Goal: Task Accomplishment & Management: Use online tool/utility

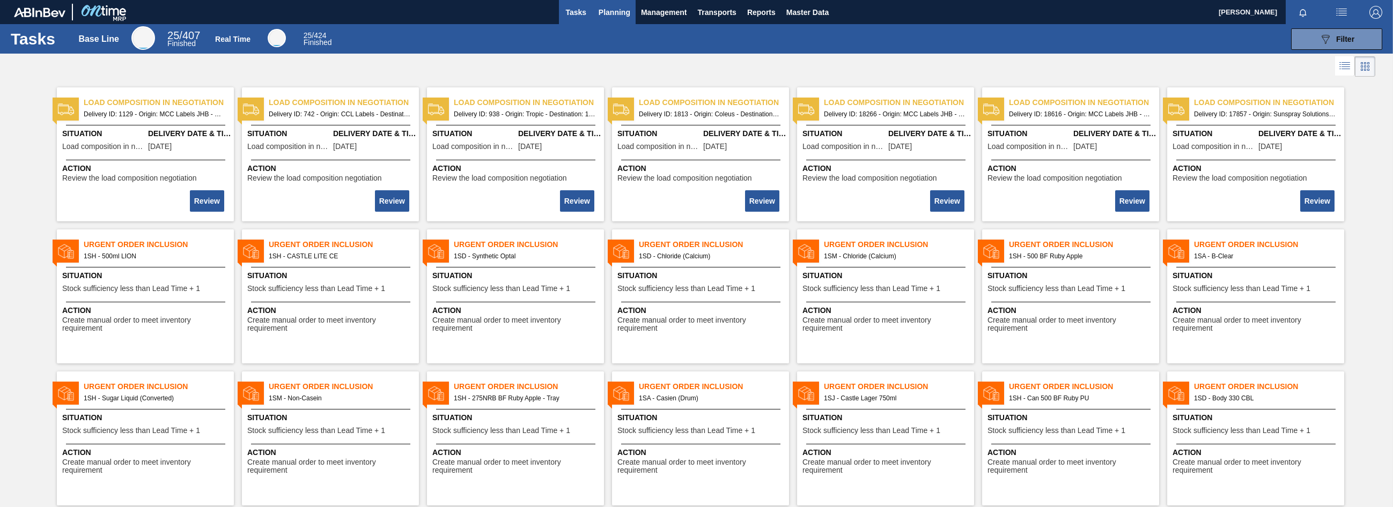
click at [617, 13] on span "Planning" at bounding box center [614, 12] width 32 height 13
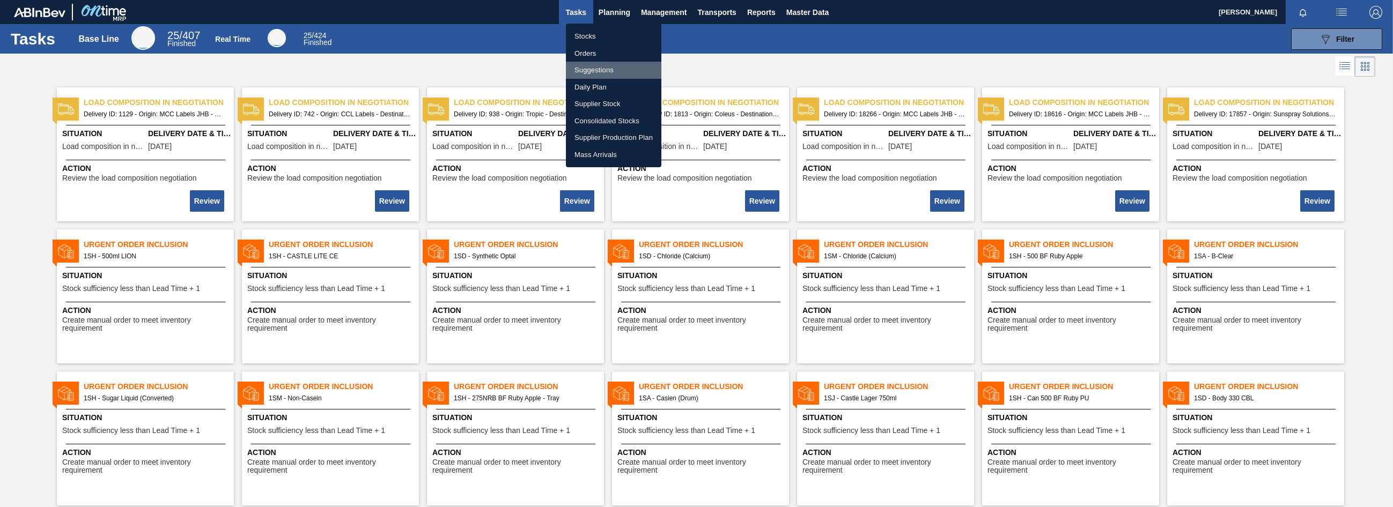
click at [592, 70] on li "Suggestions" at bounding box center [613, 70] width 95 height 17
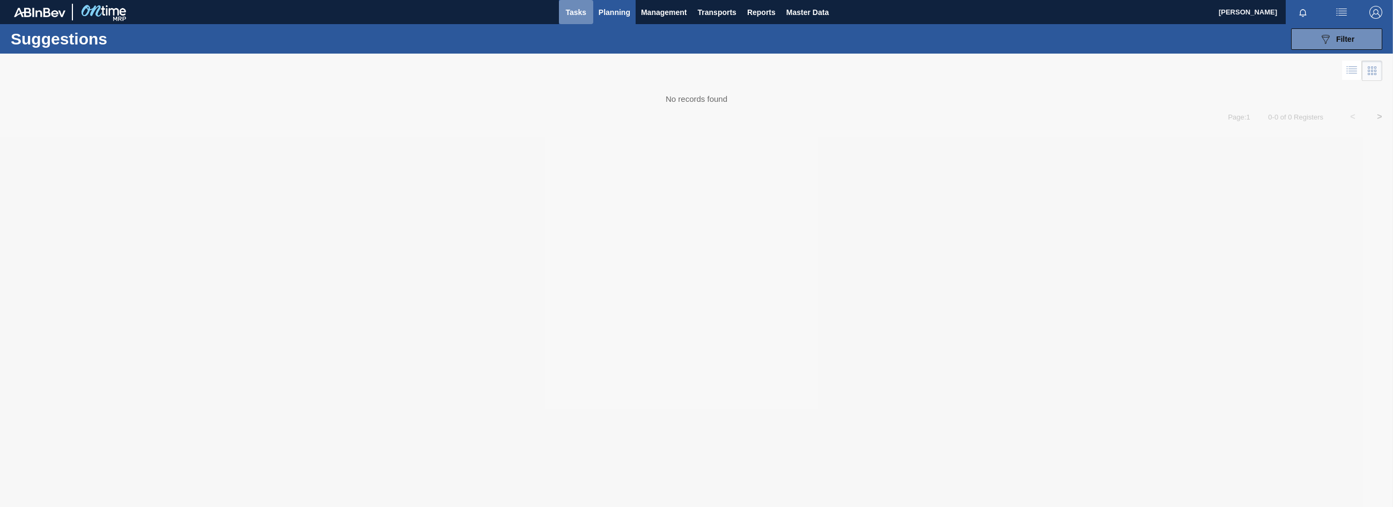
click at [577, 11] on span "Tasks" at bounding box center [576, 12] width 24 height 13
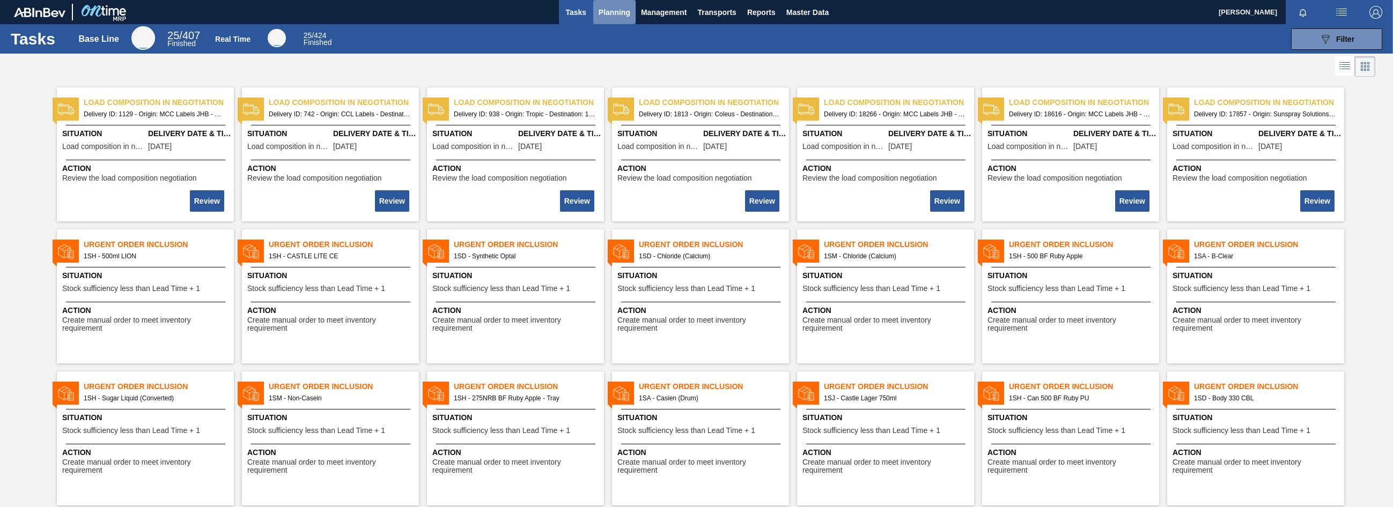
click at [619, 11] on span "Planning" at bounding box center [614, 12] width 32 height 13
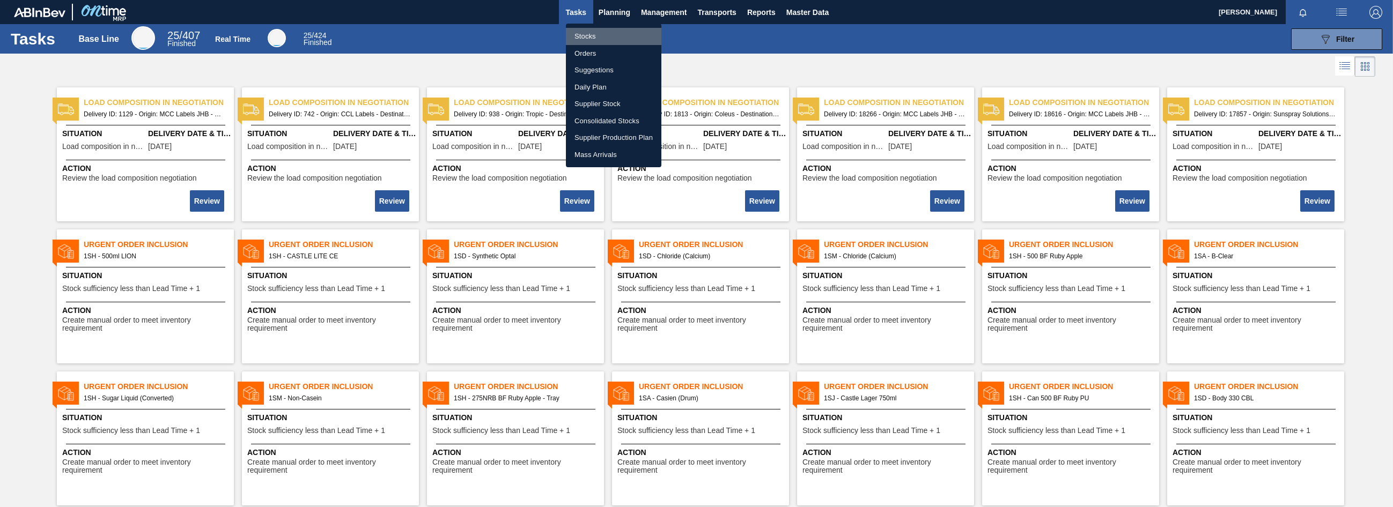
click at [589, 37] on li "Stocks" at bounding box center [613, 36] width 95 height 17
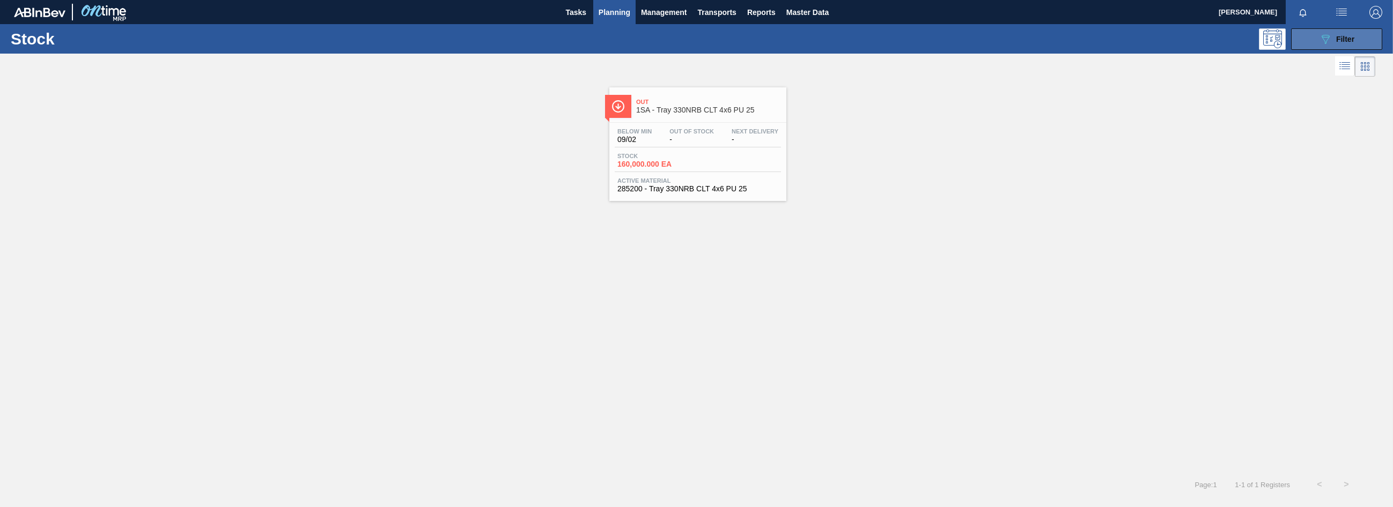
click at [1309, 37] on button "089F7B8B-B2A5-4AFE-B5C0-19BA573D28AC Filter" at bounding box center [1336, 38] width 91 height 21
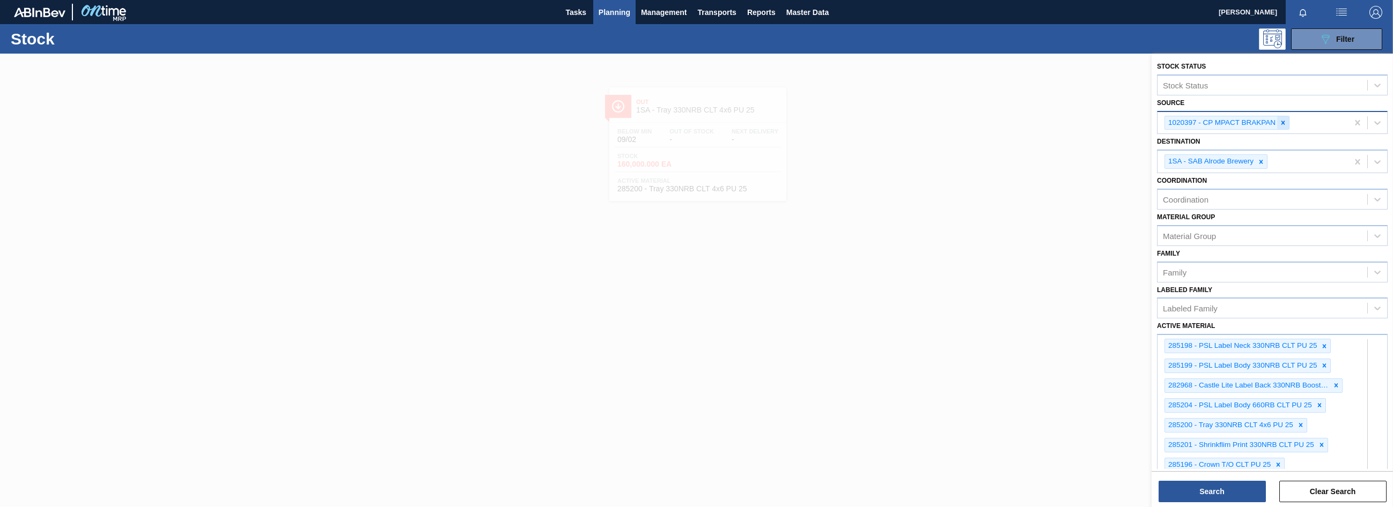
click at [1285, 123] on icon at bounding box center [1283, 123] width 8 height 8
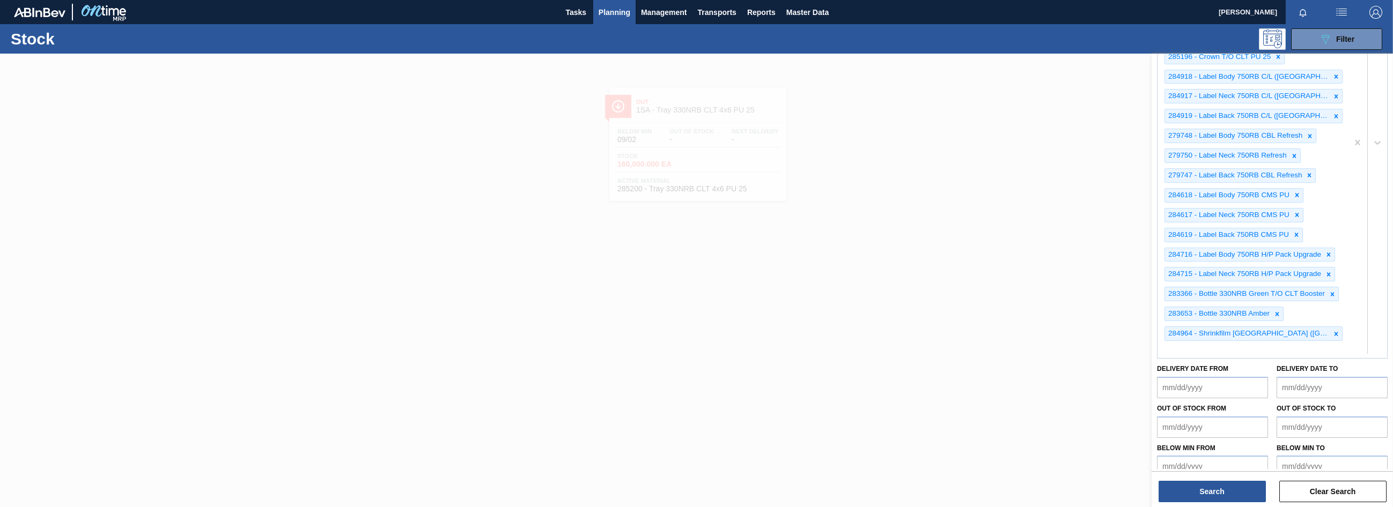
click at [1319, 359] on div "285198 - PSL Label Neck 330NRB CLT PU 25 285199 - PSL Label Body 330NRB CLT PU …" at bounding box center [1272, 142] width 231 height 433
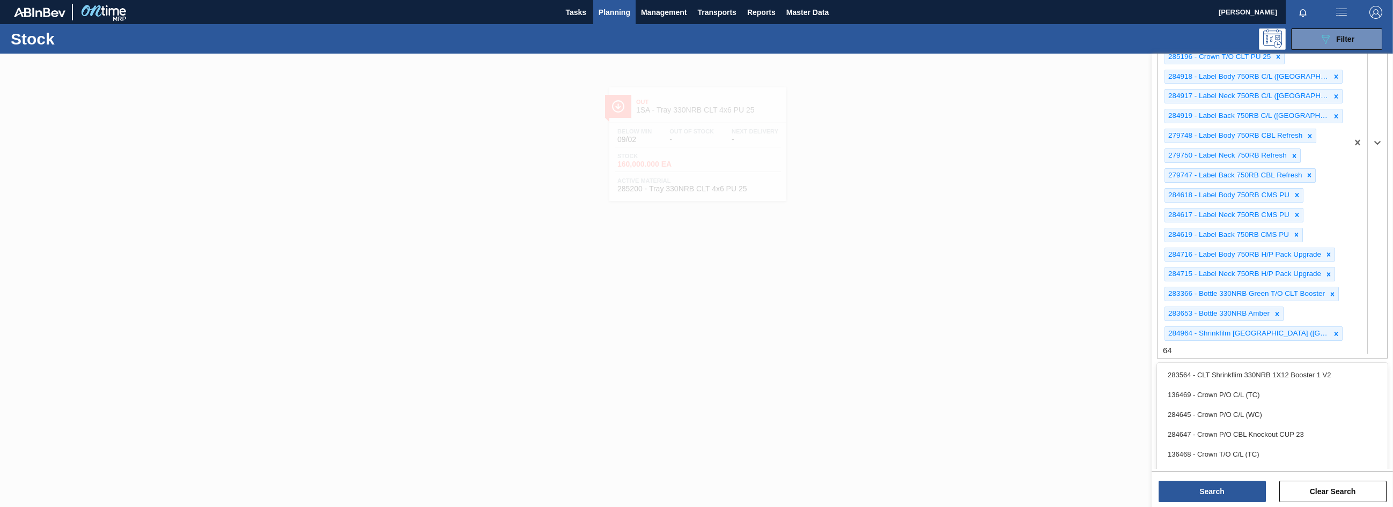
type Material "641"
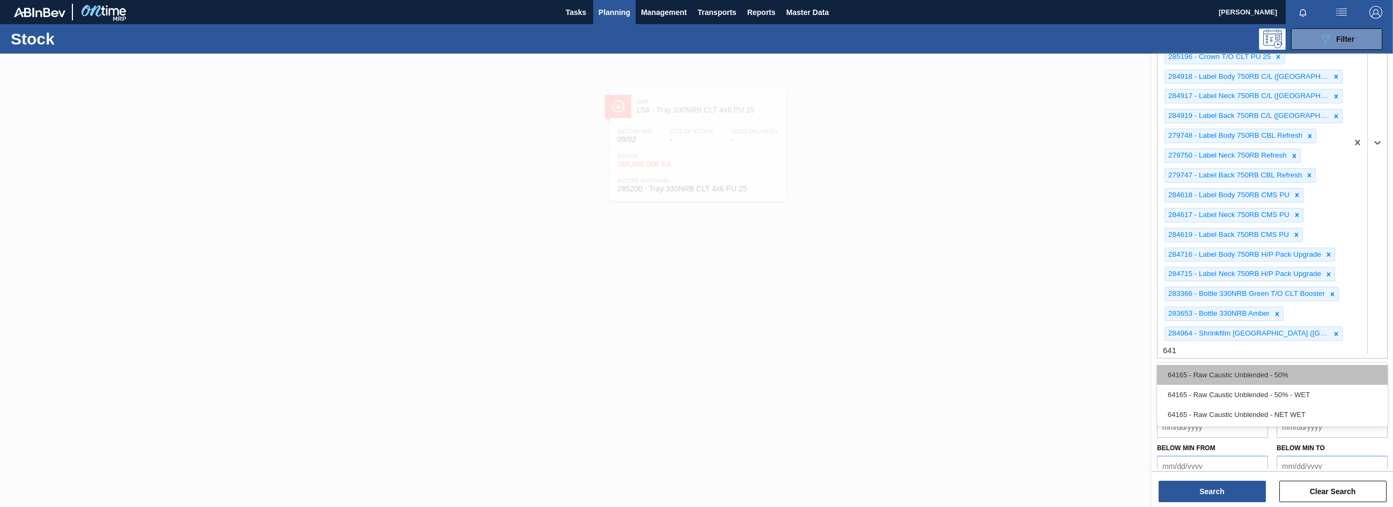
click at [1224, 375] on div "64165 - Raw Caustic Unblended - 50%" at bounding box center [1272, 375] width 231 height 20
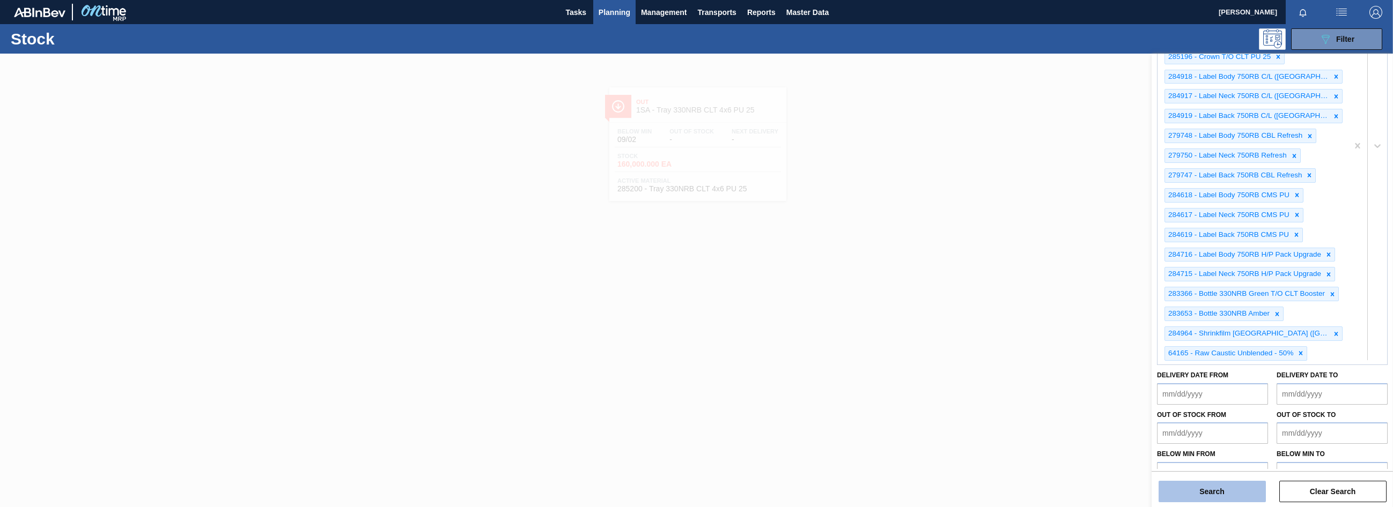
click at [1219, 493] on button "Search" at bounding box center [1211, 491] width 107 height 21
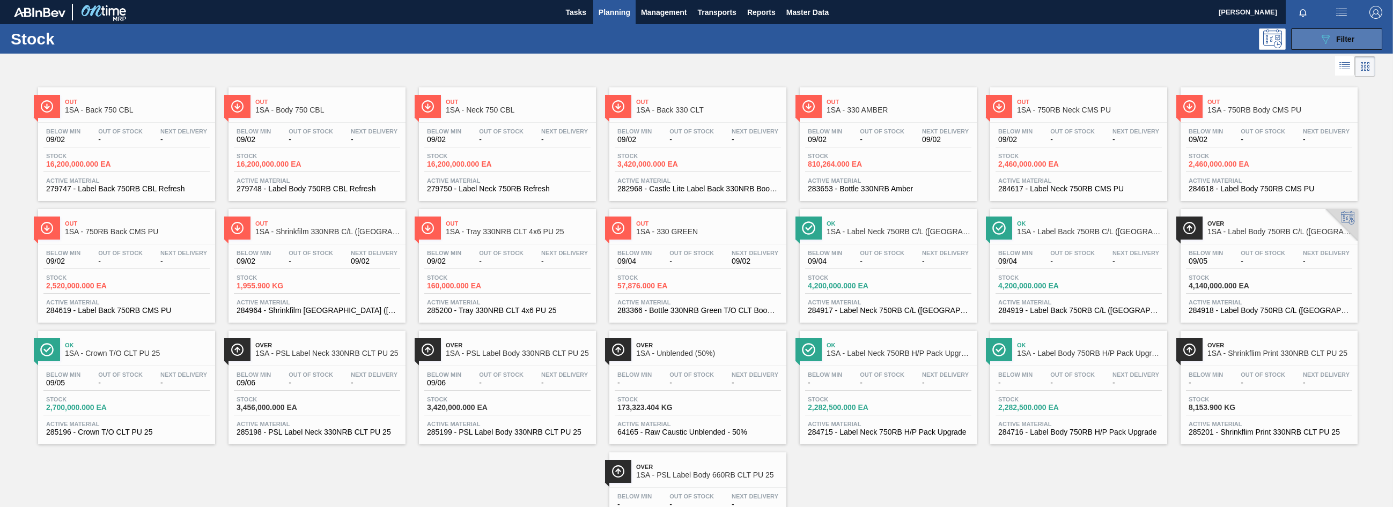
click at [1336, 42] on span "Filter" at bounding box center [1345, 39] width 18 height 9
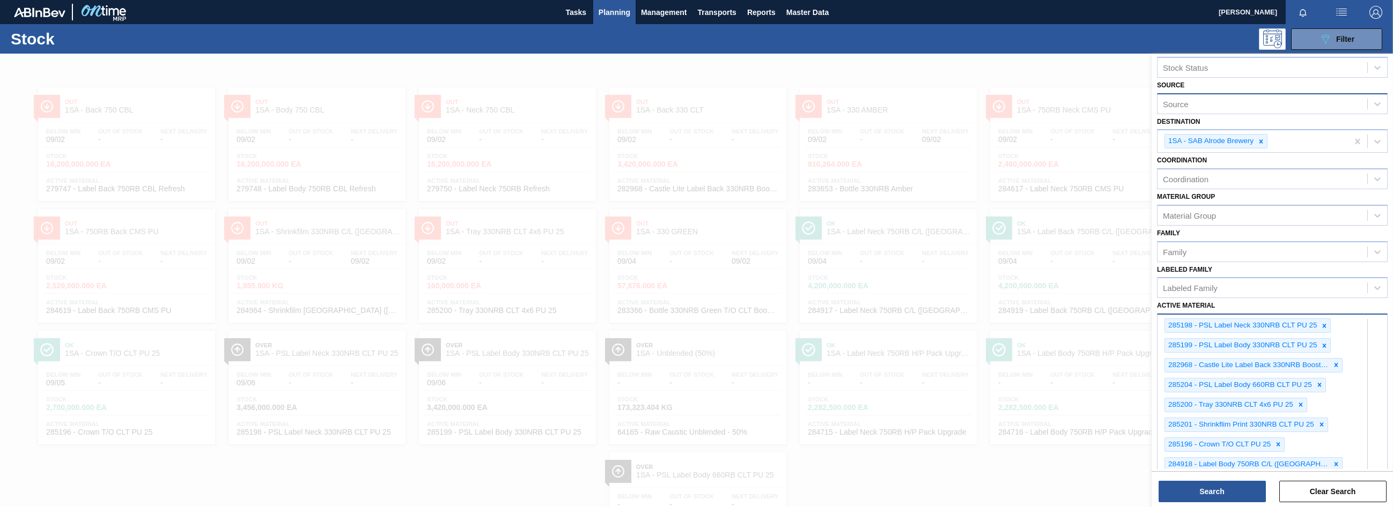
scroll to position [0, 0]
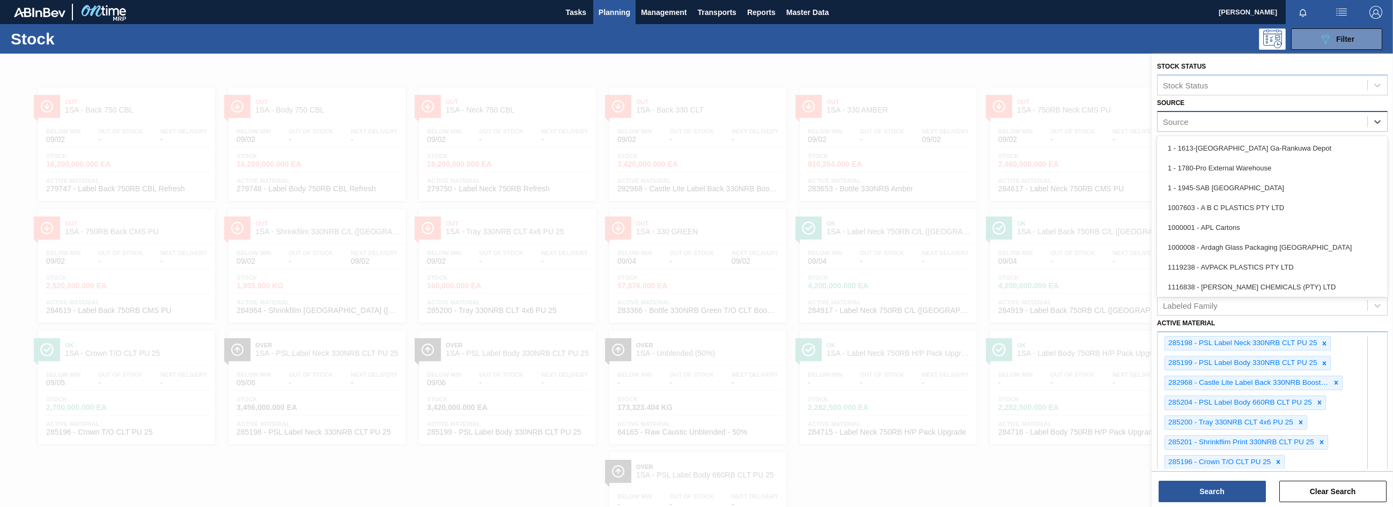
click at [1173, 118] on div "Source" at bounding box center [1175, 121] width 26 height 9
type input "rich"
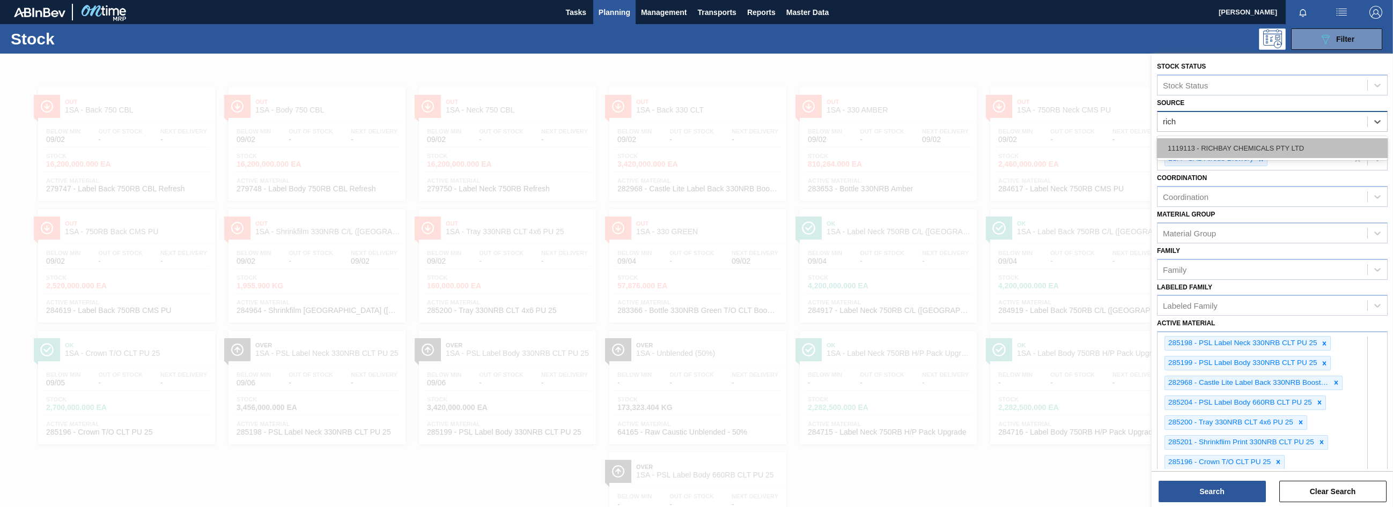
click at [1207, 150] on div "1119113 - RICHBAY CHEMICALS PTY LTD" at bounding box center [1272, 148] width 231 height 20
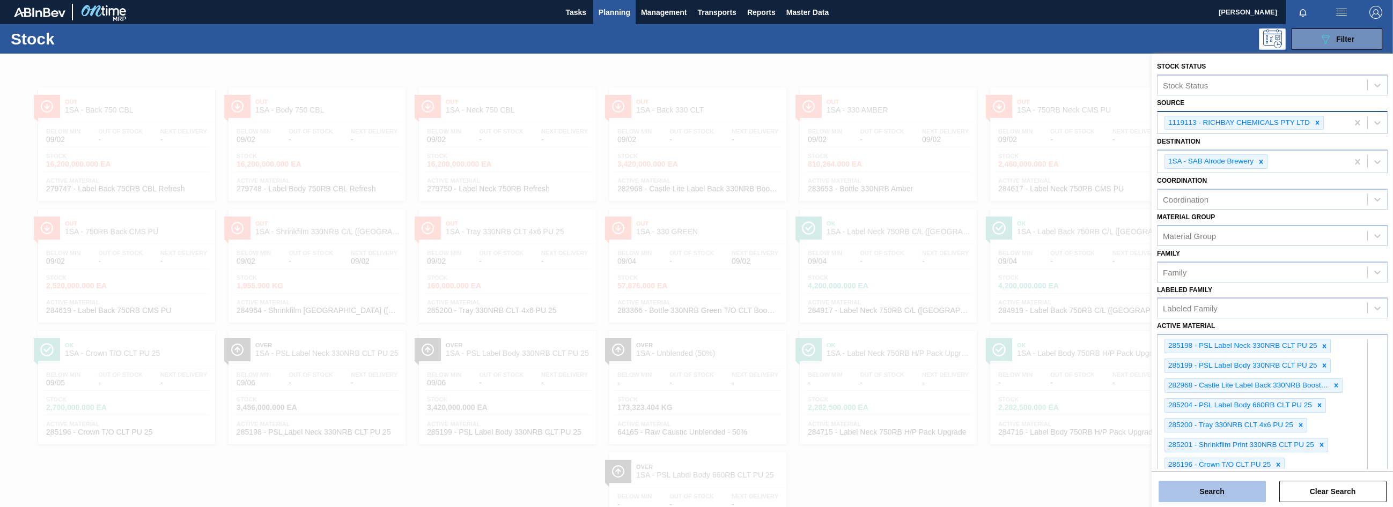
click at [1228, 491] on button "Search" at bounding box center [1211, 491] width 107 height 21
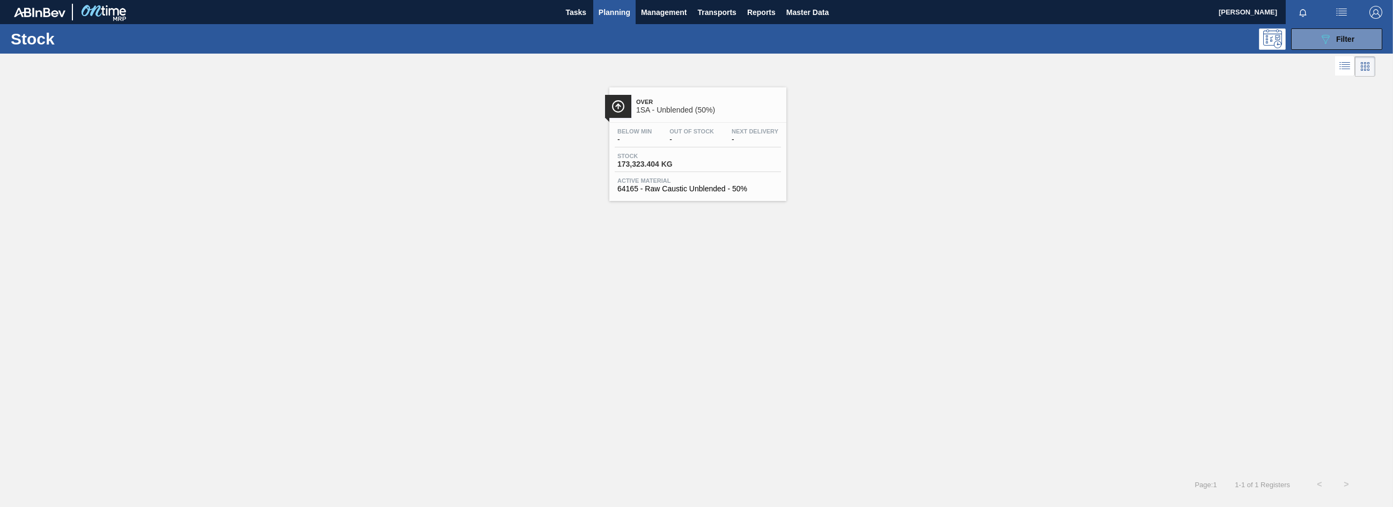
click at [692, 137] on span "-" at bounding box center [691, 140] width 45 height 8
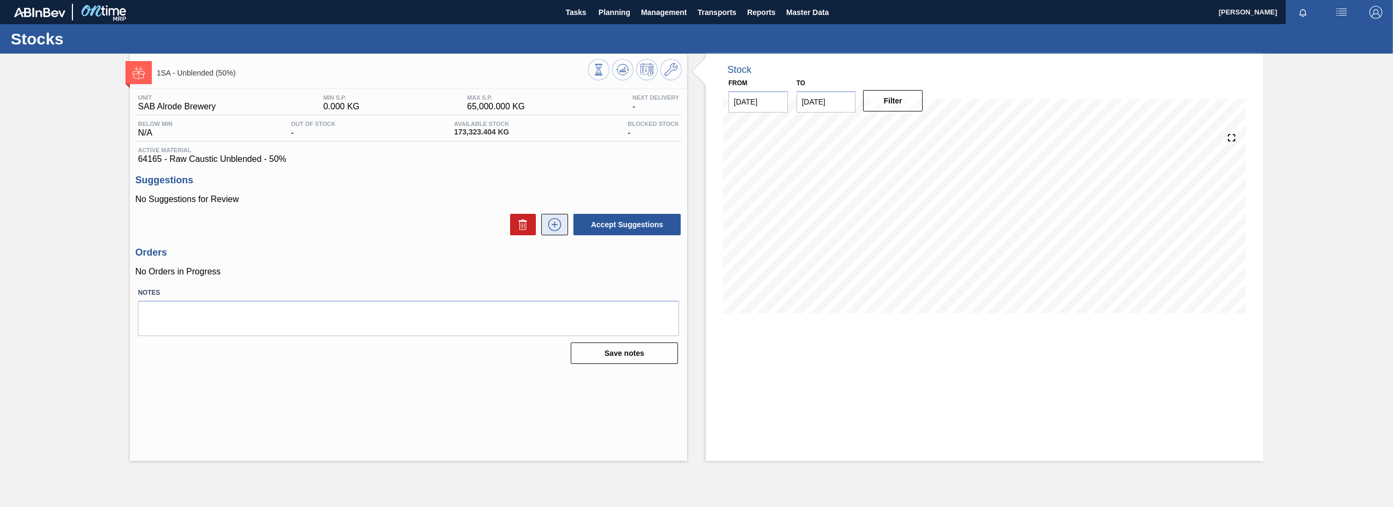
click at [551, 225] on icon at bounding box center [554, 224] width 17 height 13
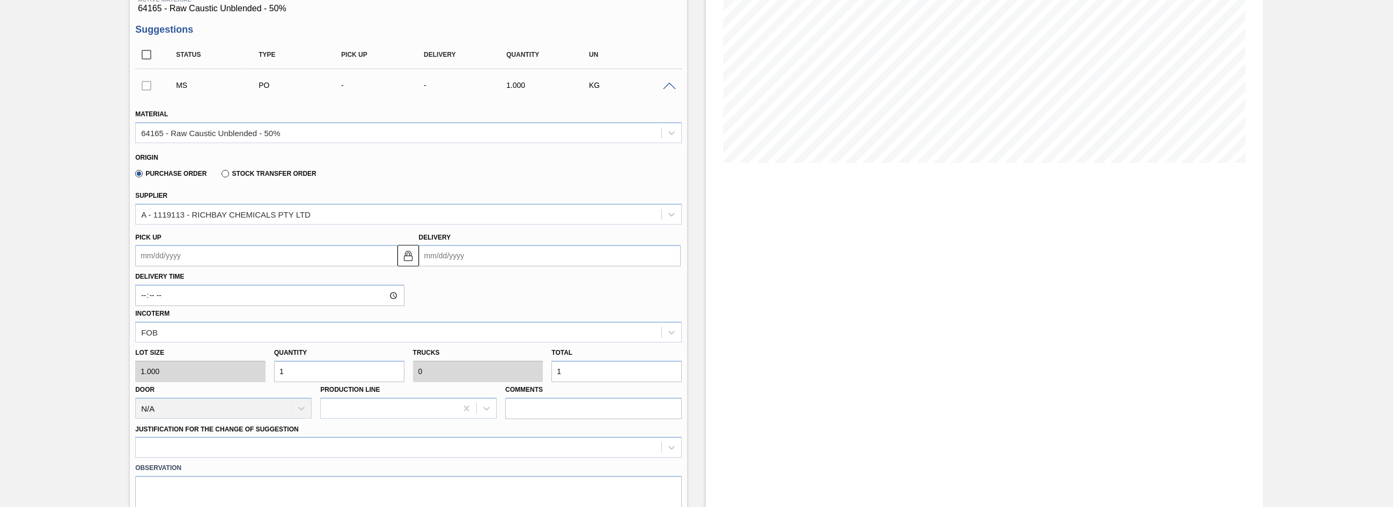
scroll to position [161, 0]
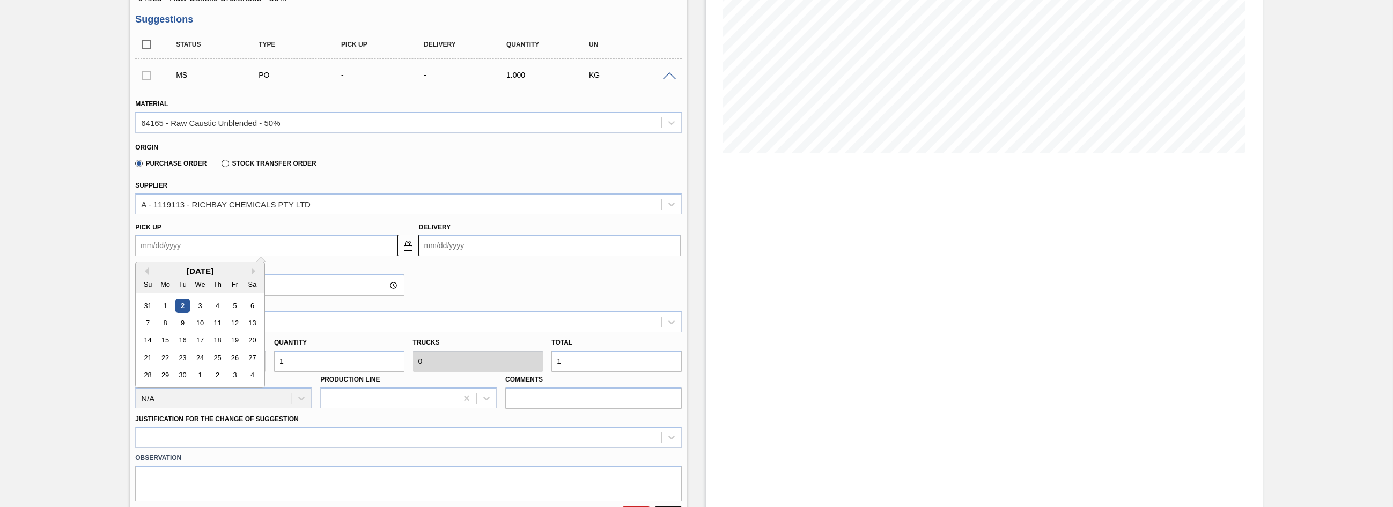
click at [197, 243] on up3239951880 "Pick up" at bounding box center [266, 245] width 262 height 21
click at [181, 303] on div "2" at bounding box center [182, 306] width 14 height 14
type up3239951880 "[DATE]"
type input "[DATE]"
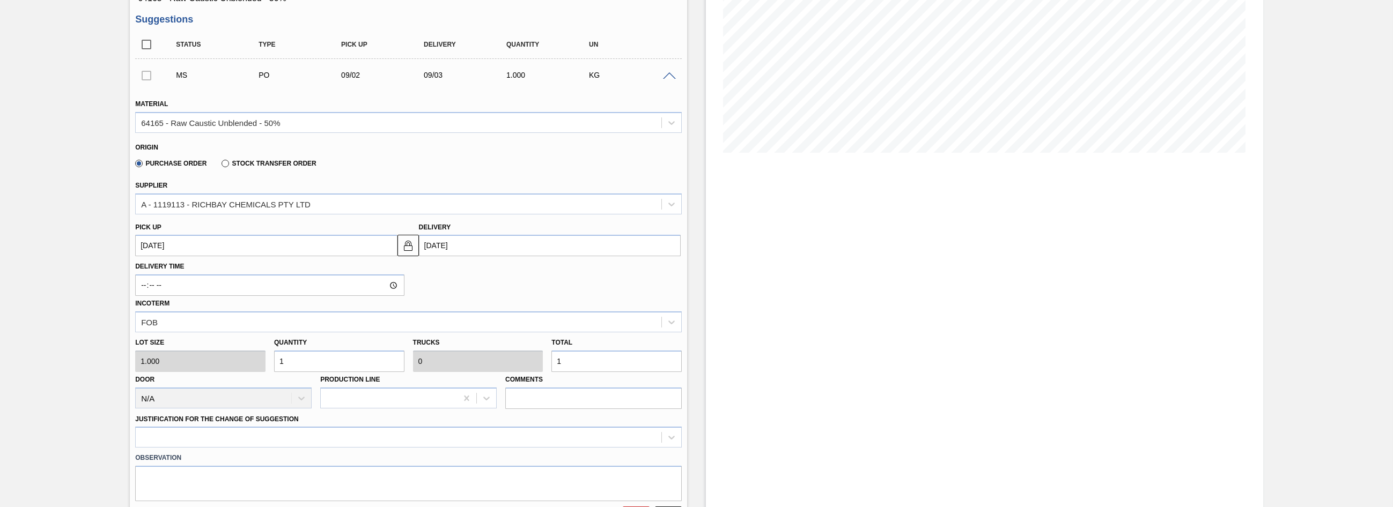
click at [287, 368] on input "1" at bounding box center [339, 361] width 130 height 21
type input "0"
type input "3"
type input "30"
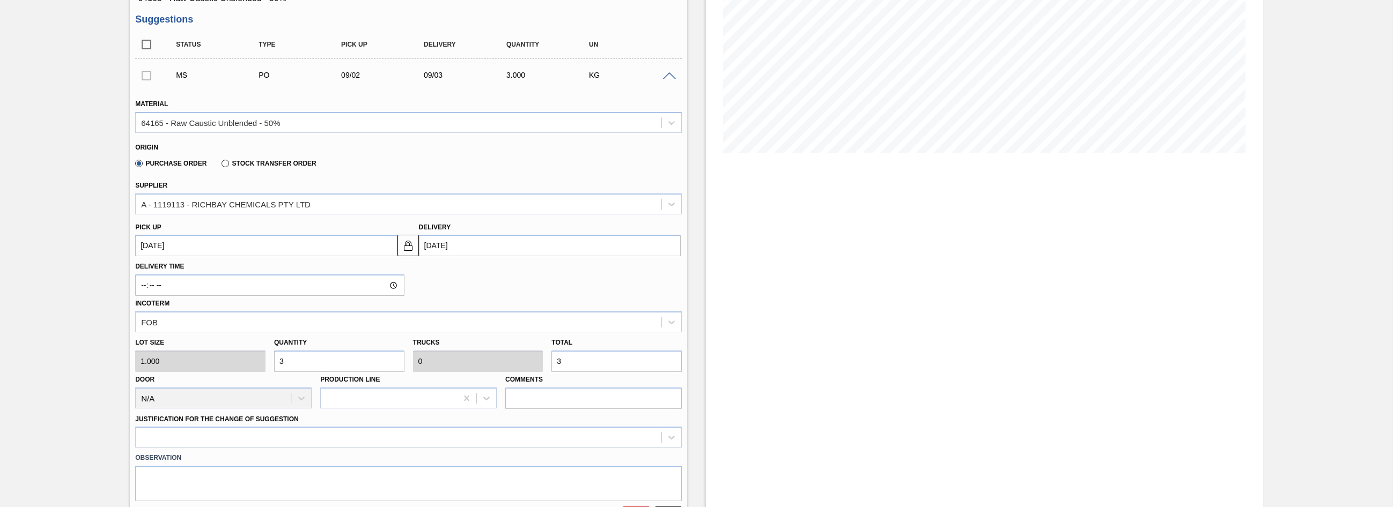
type input "0.001"
type input "30"
type input "300"
type input "0.009"
type input "300"
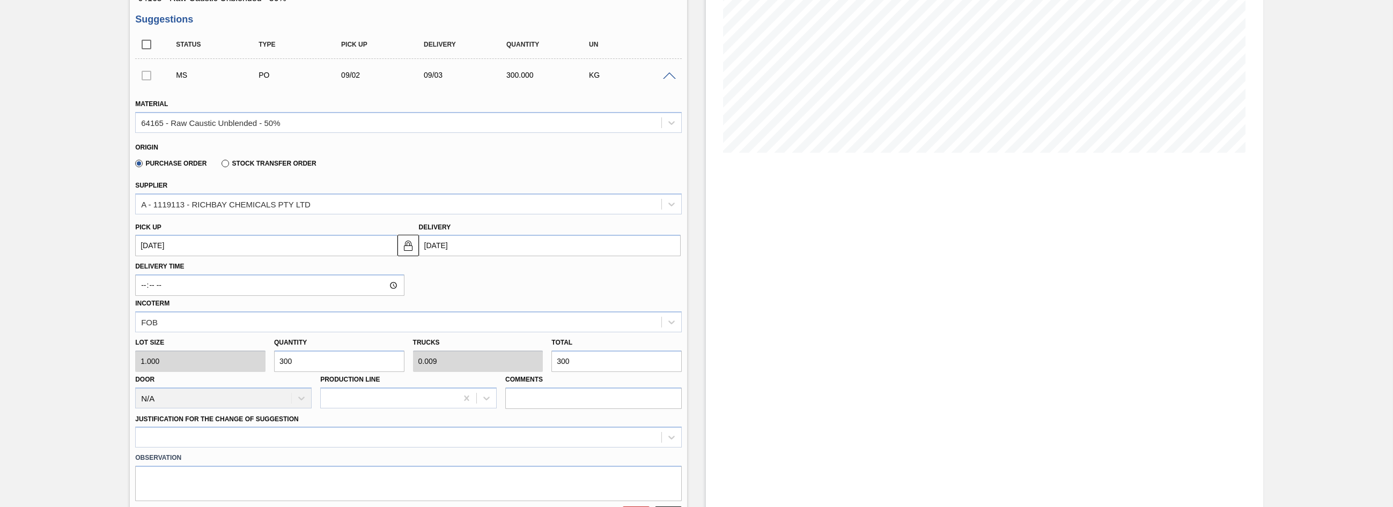
type input "3,000"
type input "0.086"
type input "3,000"
type input "30,000"
type input "0.857"
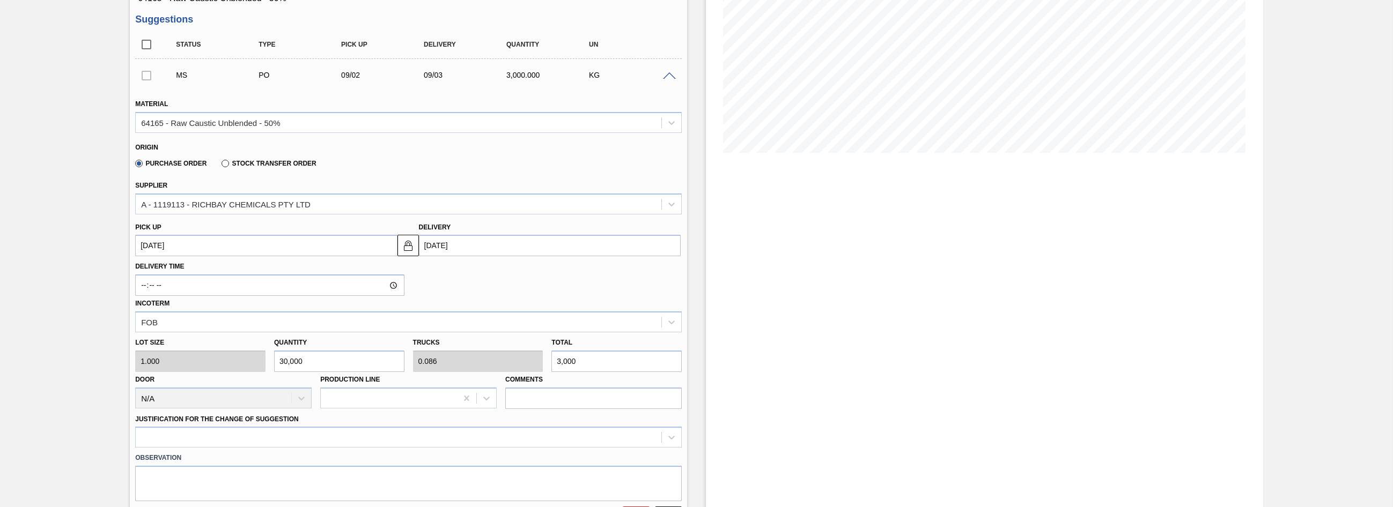
type input "30,000"
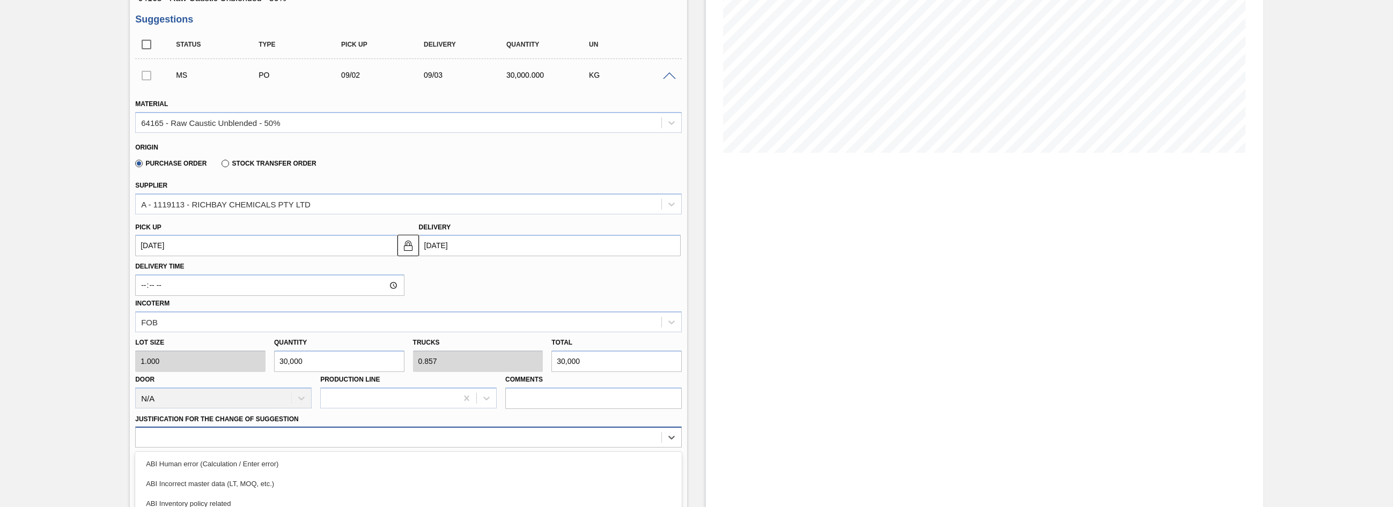
click at [359, 432] on div "option ABI Planning - Graphics change or VBI focused, 5 of 18. 18 results avail…" at bounding box center [408, 437] width 546 height 21
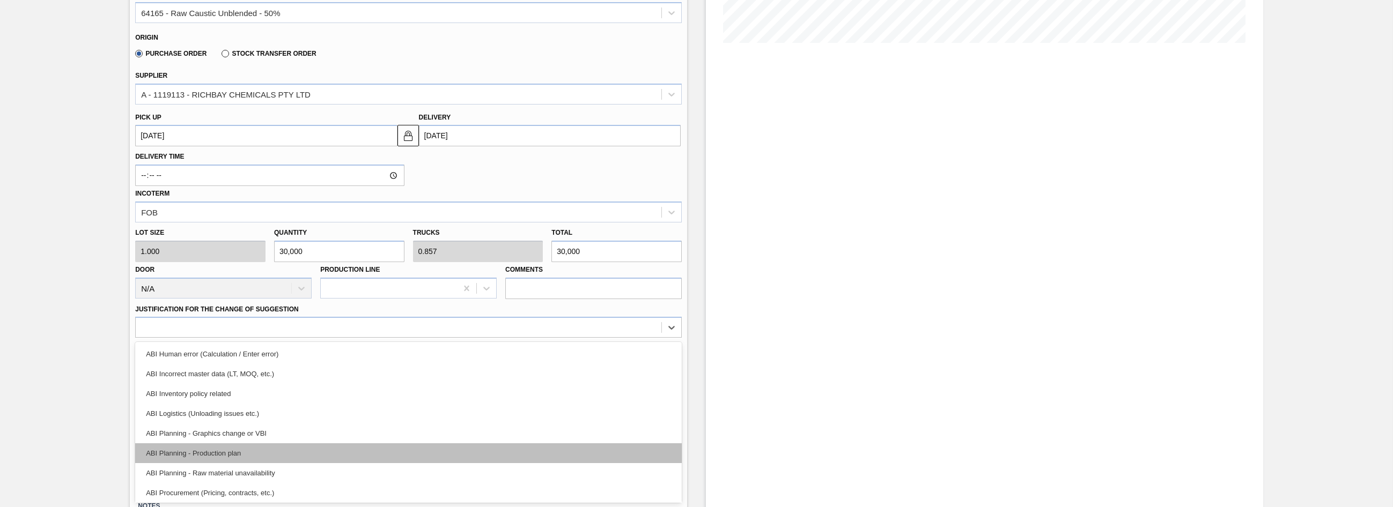
click at [238, 454] on div "ABI Planning - Production plan" at bounding box center [408, 453] width 546 height 20
click at [211, 451] on div "ABI Planning - Production plan" at bounding box center [408, 453] width 546 height 20
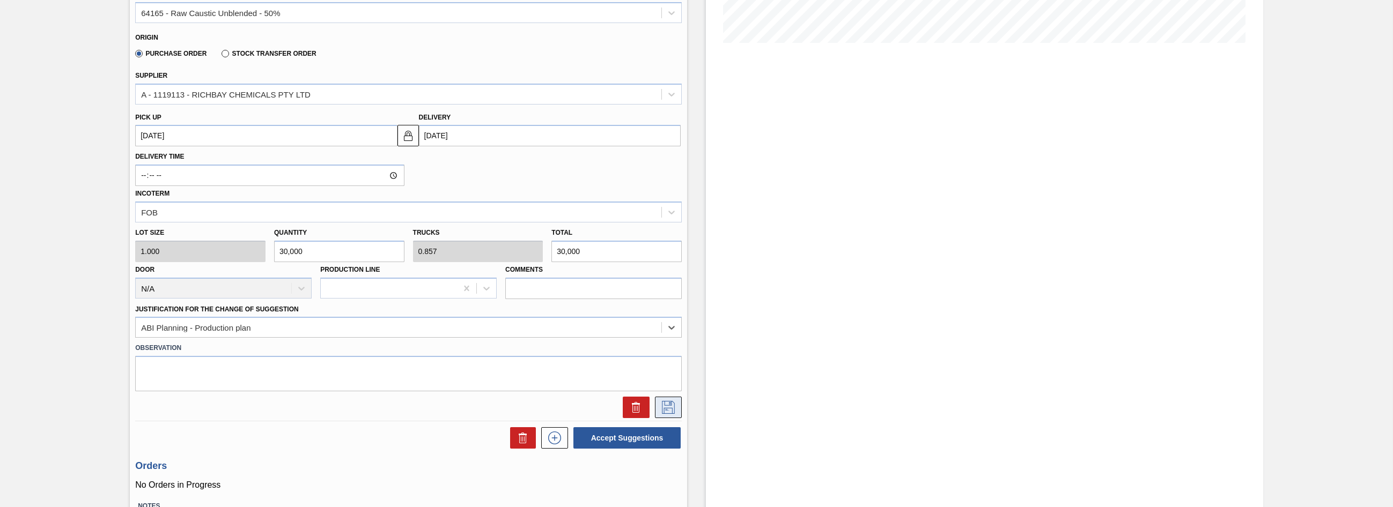
click at [668, 410] on icon at bounding box center [668, 407] width 17 height 13
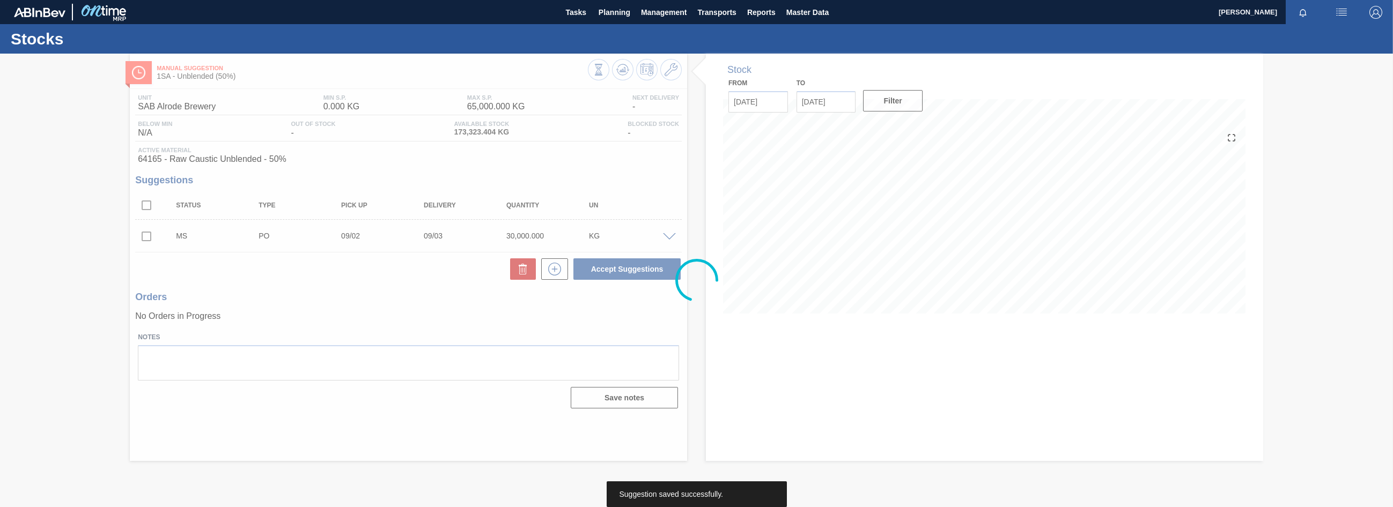
scroll to position [0, 0]
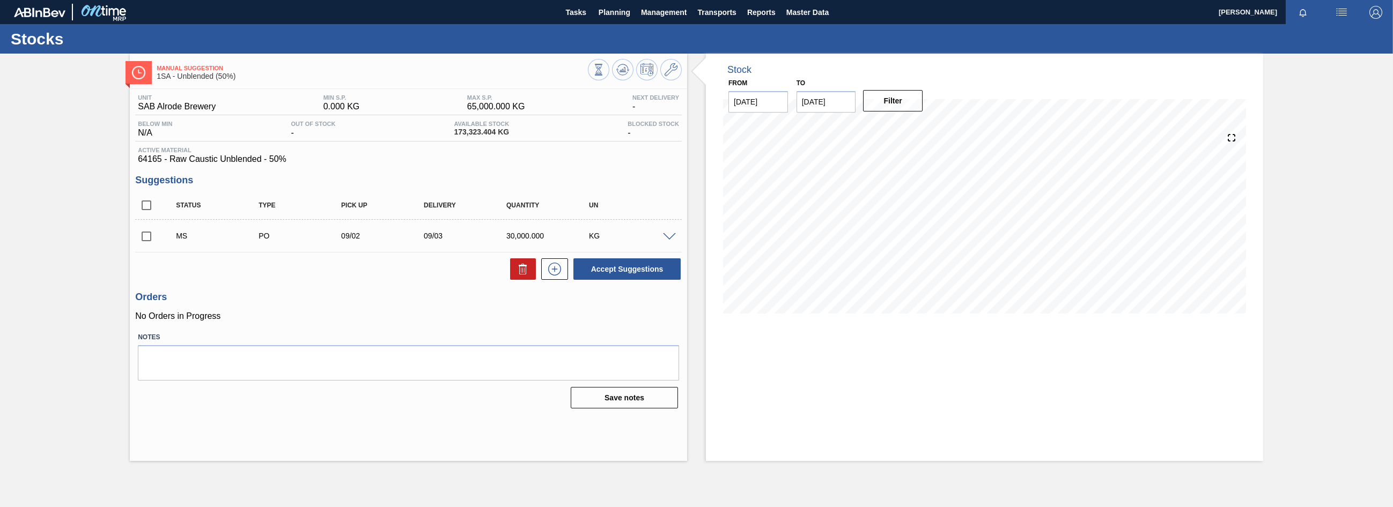
click at [146, 236] on input "checkbox" at bounding box center [146, 236] width 23 height 23
click at [667, 233] on span at bounding box center [669, 237] width 13 height 8
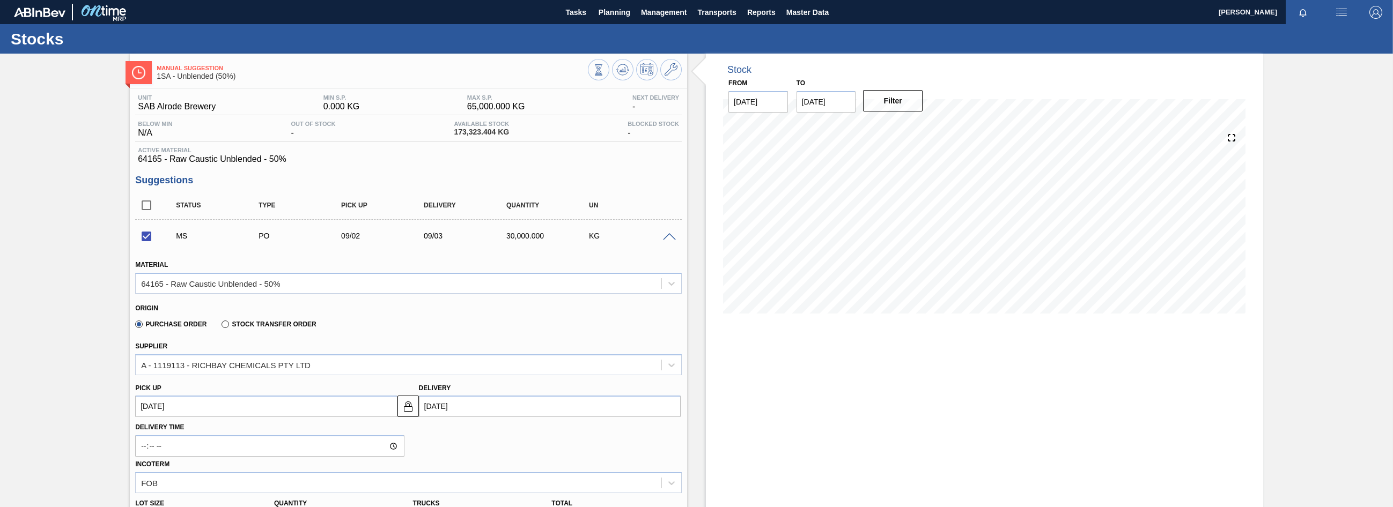
click at [674, 235] on span at bounding box center [669, 237] width 13 height 8
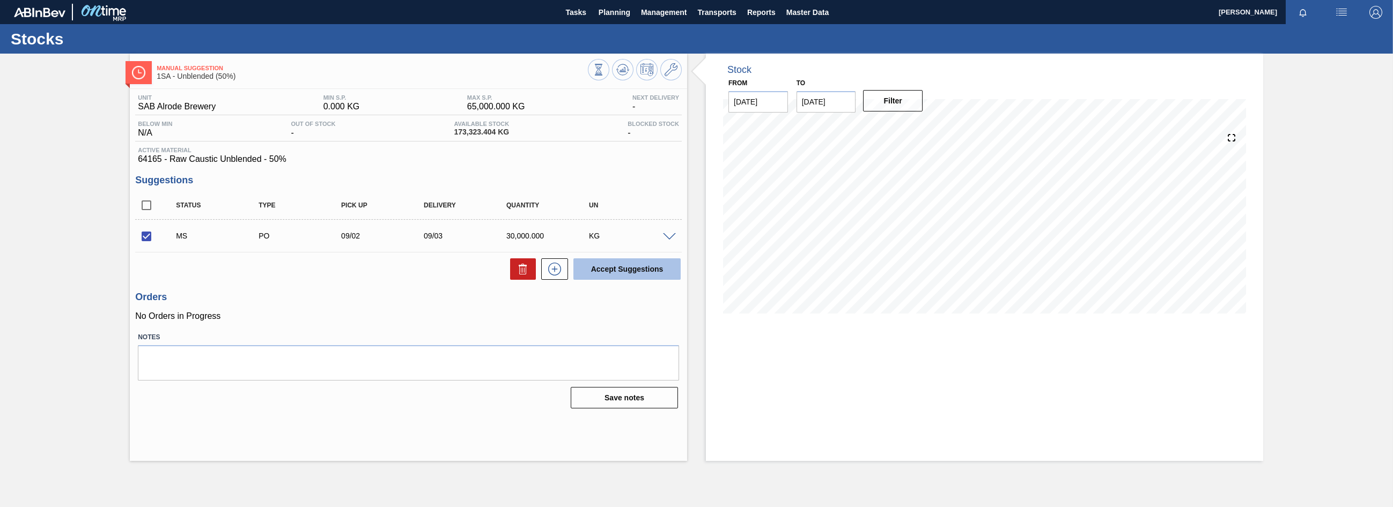
click at [625, 271] on button "Accept Suggestions" at bounding box center [626, 268] width 107 height 21
checkbox input "false"
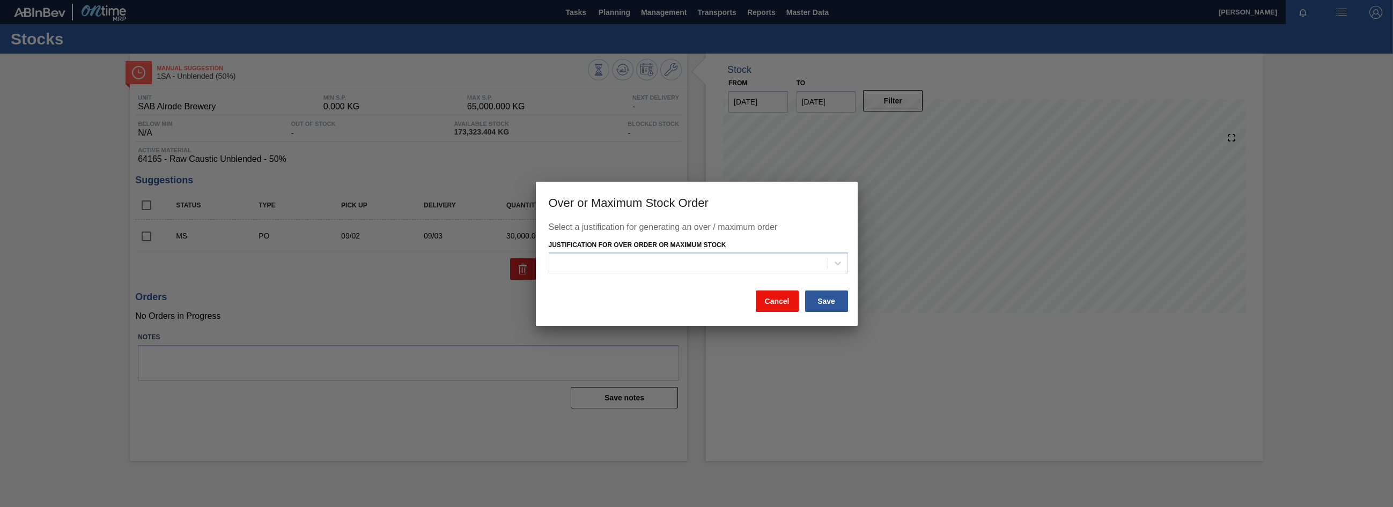
click at [771, 306] on button "Cancel" at bounding box center [777, 301] width 43 height 21
